Goal: Find contact information: Find contact information

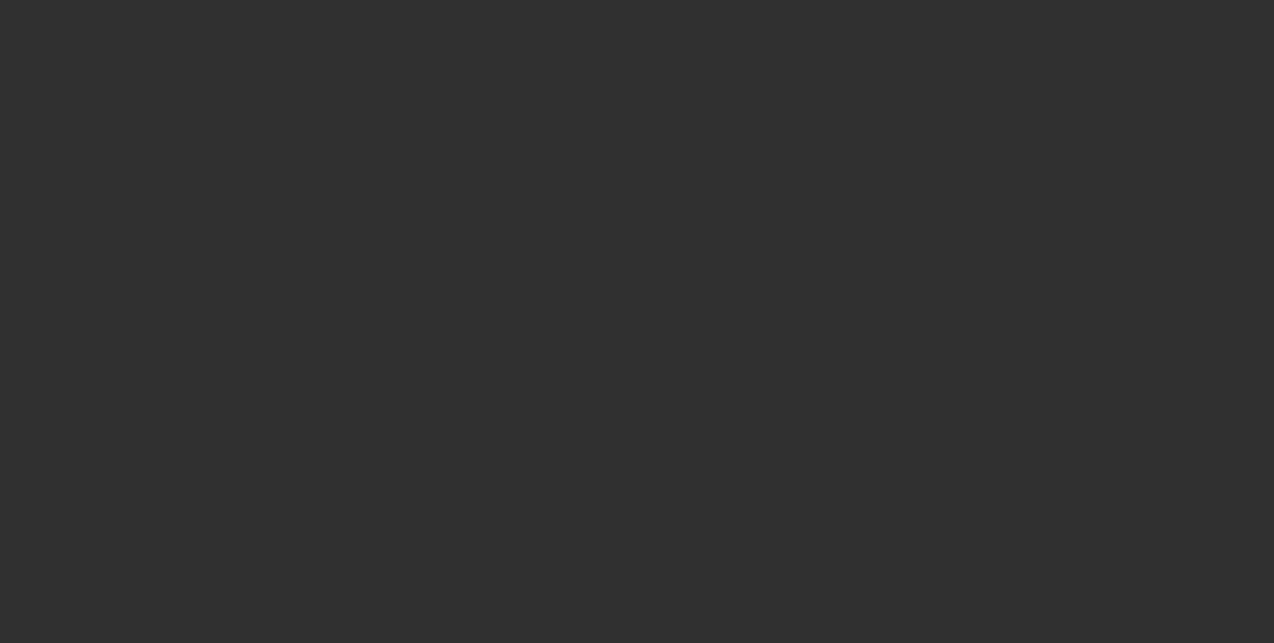
select select "10"
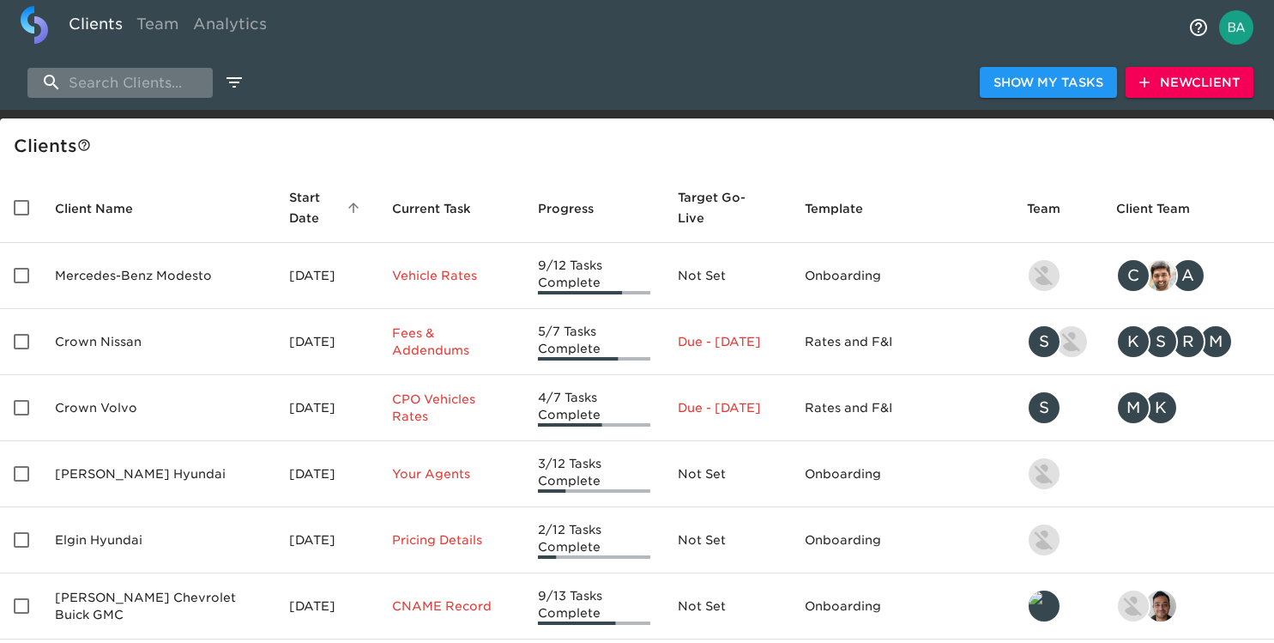
click at [112, 87] on input "search" at bounding box center [119, 83] width 185 height 30
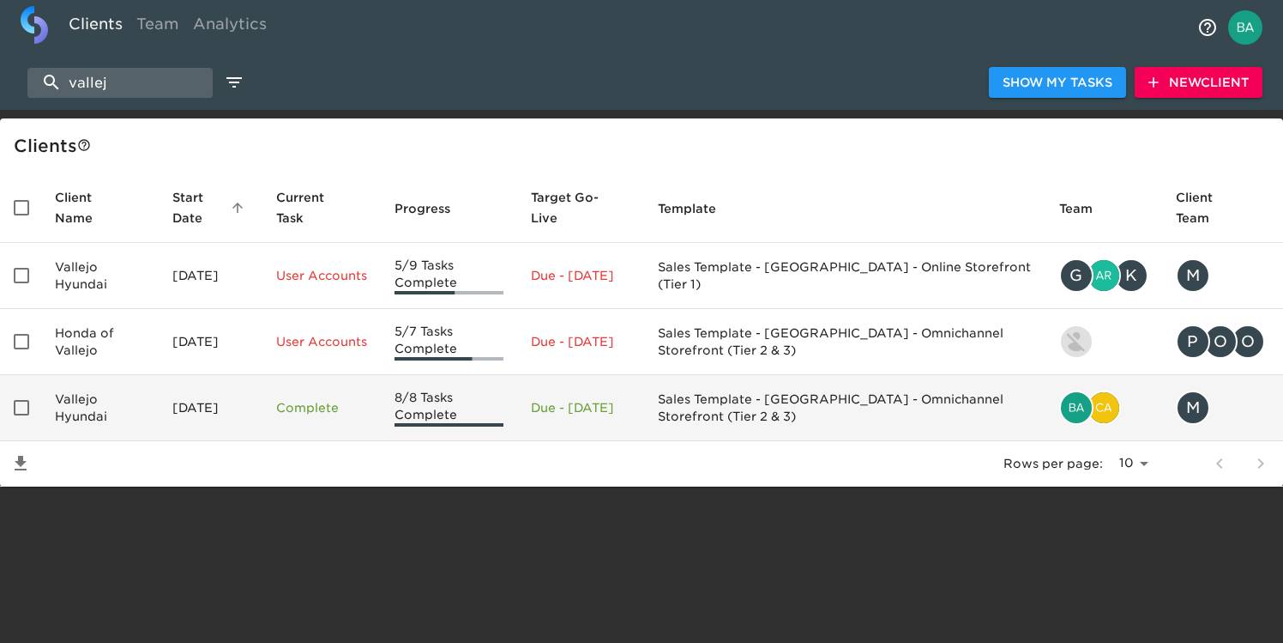
type input "vallej"
click at [107, 402] on td "Vallejo Hyundai" at bounding box center [100, 408] width 118 height 66
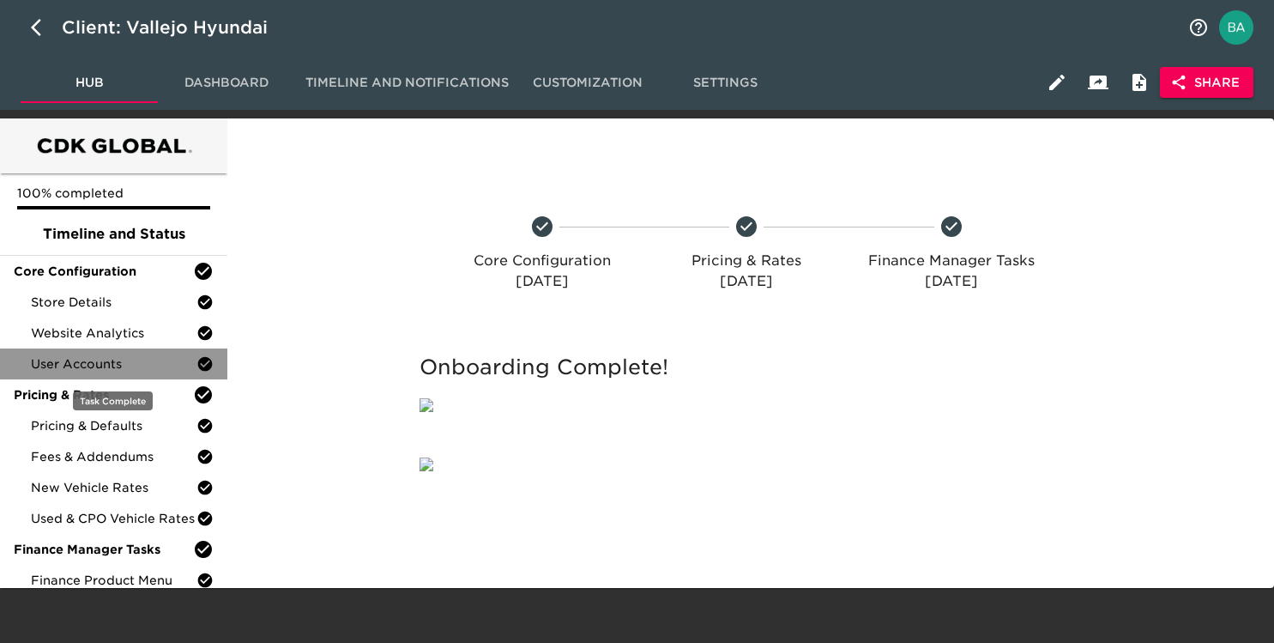
click at [133, 365] on span "User Accounts" at bounding box center [114, 363] width 166 height 17
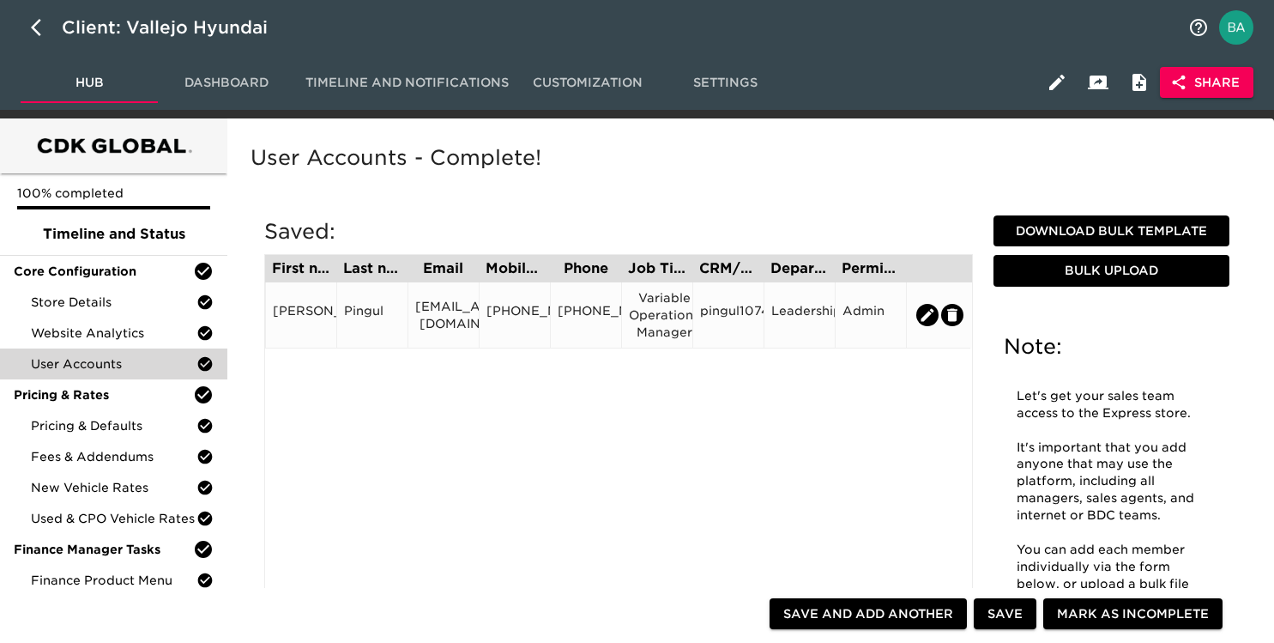
click at [514, 317] on div "[PHONE_NUMBER]" at bounding box center [514, 315] width 57 height 26
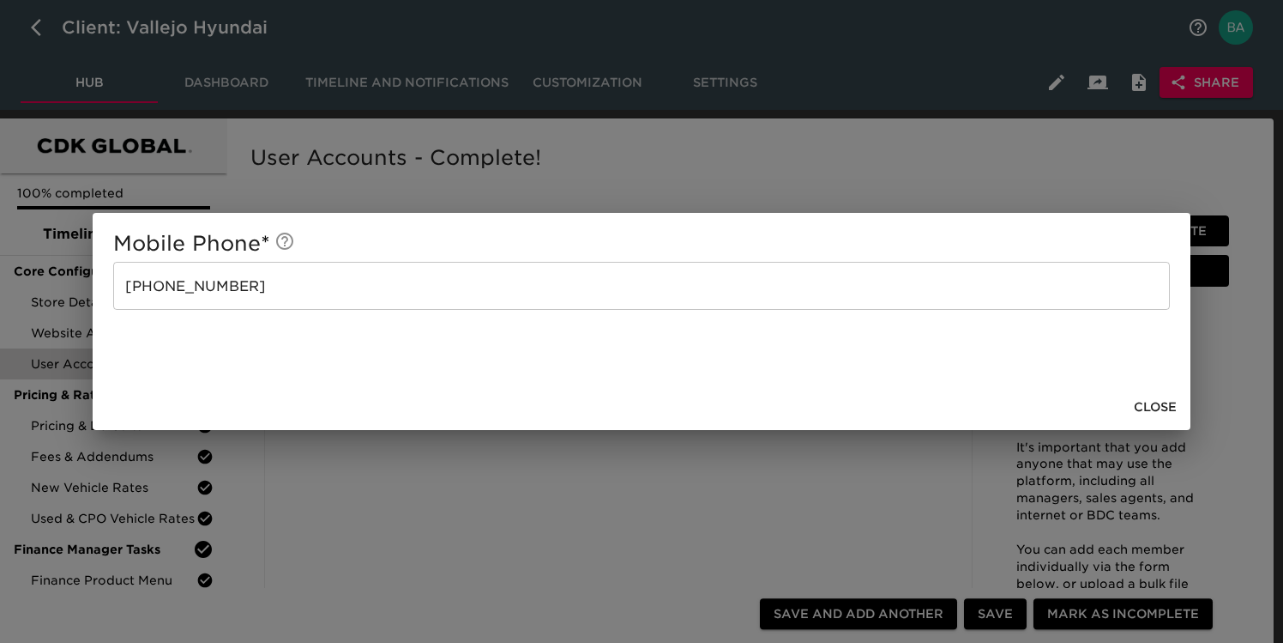
click at [589, 160] on div "Mobile Phone * [PHONE_NUMBER] ​ Close" at bounding box center [641, 321] width 1283 height 643
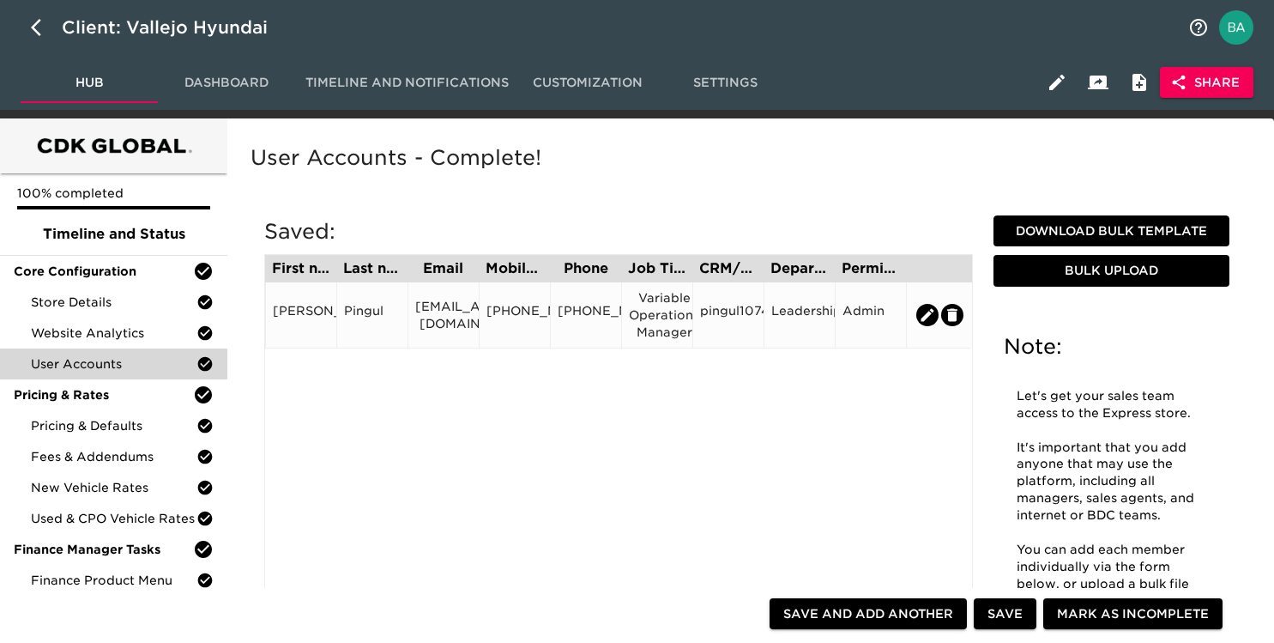
click at [676, 328] on div "Variable Operations Manager" at bounding box center [657, 314] width 57 height 51
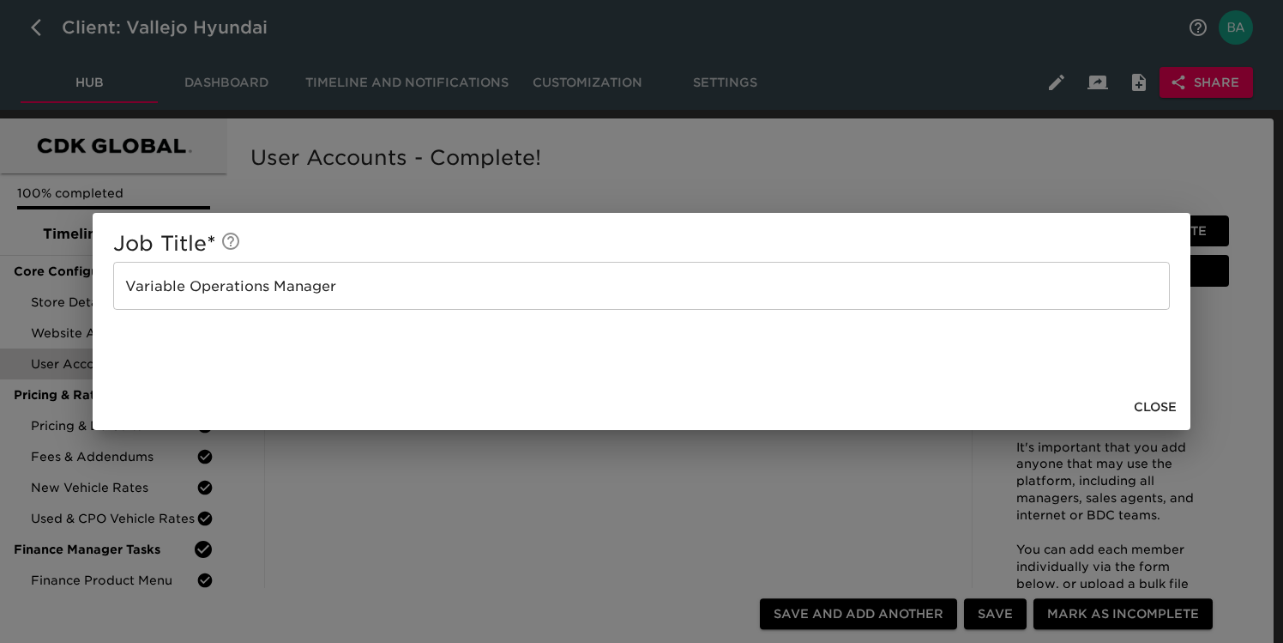
click at [389, 528] on div "Job Title * Variable Operations Manager ​ Close" at bounding box center [641, 321] width 1283 height 643
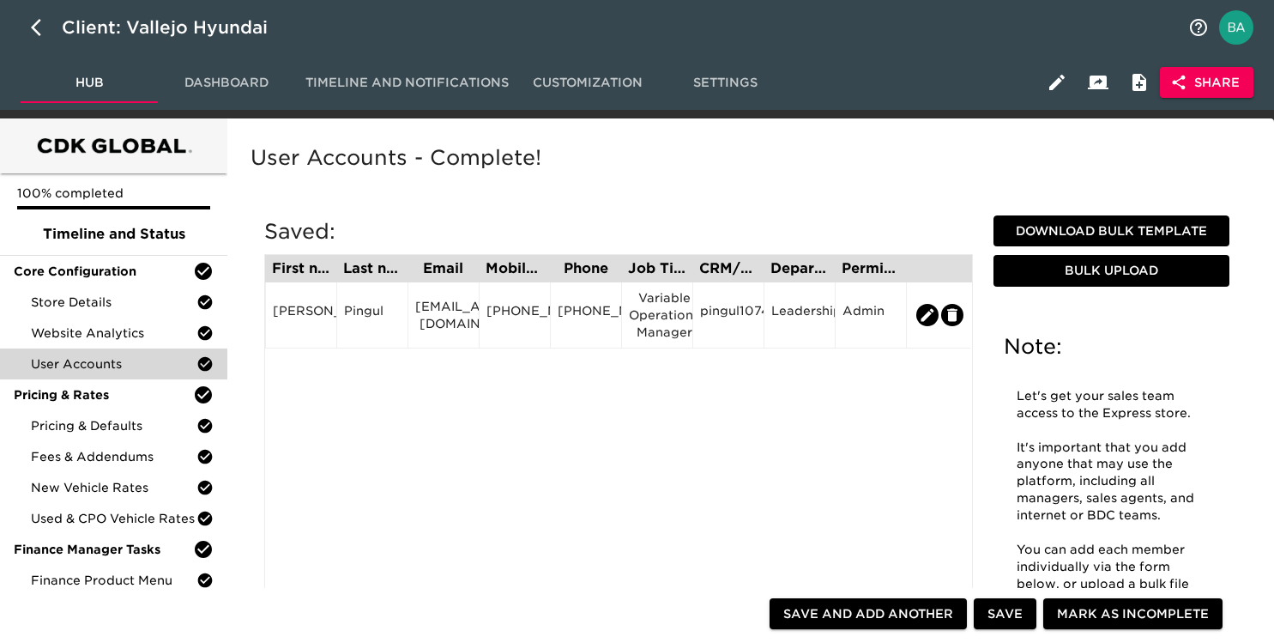
click at [521, 433] on div "First name Last name Email Mobile Phone Phone Job Title CRM/User ID Department …" at bounding box center [618, 468] width 709 height 429
click at [208, 27] on div "Client: Vallejo Hyundai" at bounding box center [177, 27] width 230 height 27
click at [208, 27] on input "Vallejo Hyundai" at bounding box center [620, 27] width 1116 height 27
